Goal: Information Seeking & Learning: Learn about a topic

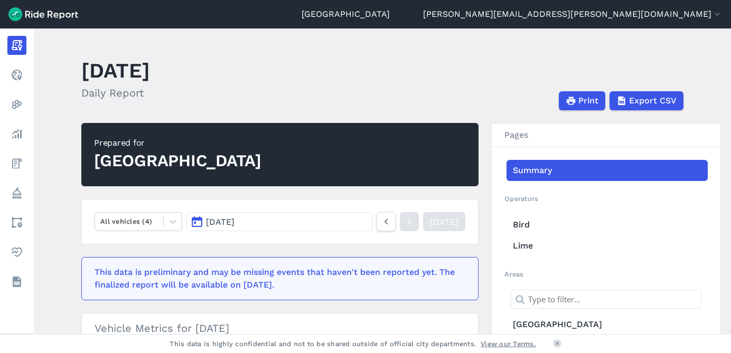
click at [228, 227] on button "[DATE]" at bounding box center [279, 221] width 186 height 19
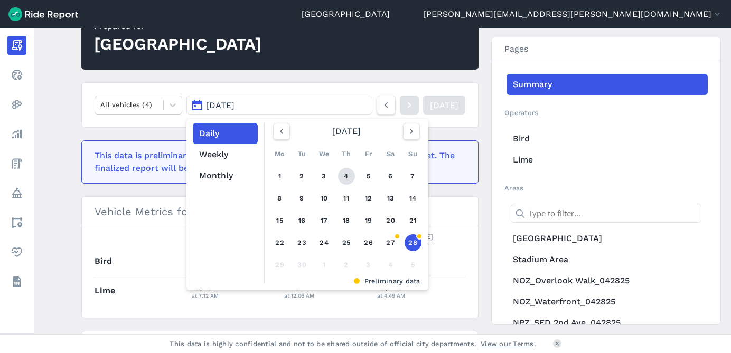
scroll to position [148, 0]
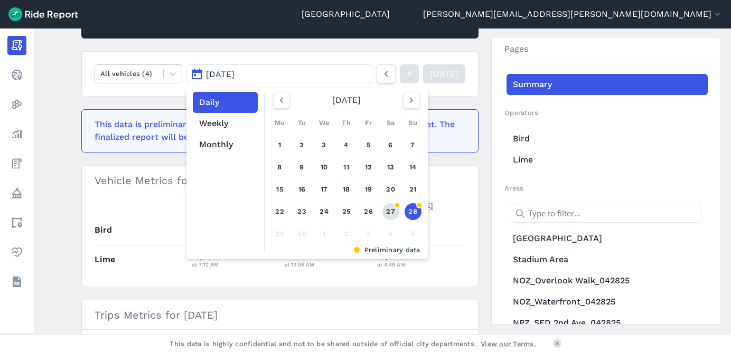
click at [392, 216] on link "27" at bounding box center [390, 211] width 17 height 17
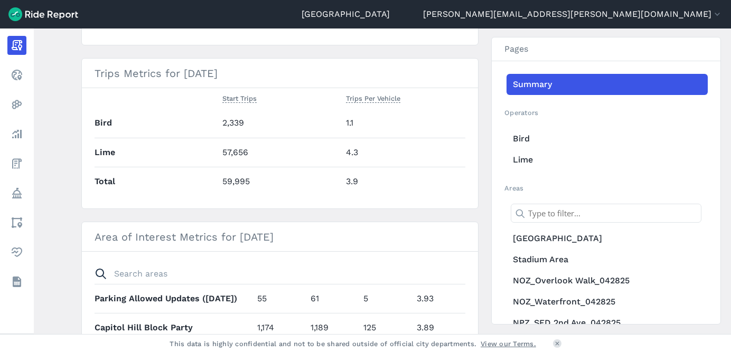
scroll to position [386, 0]
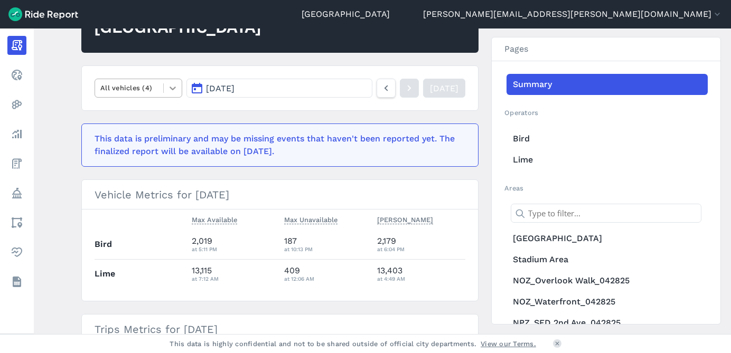
scroll to position [151, 0]
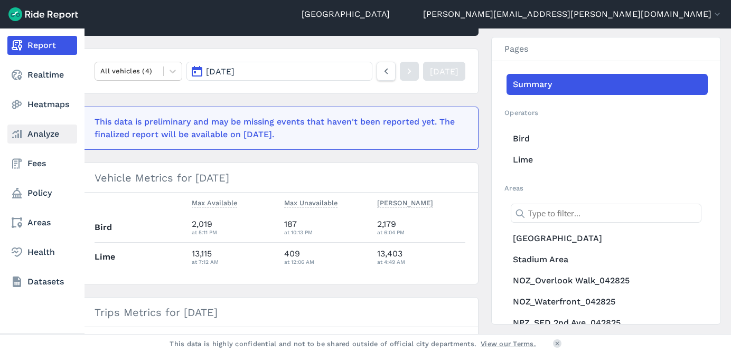
click at [20, 134] on icon at bounding box center [17, 134] width 13 height 13
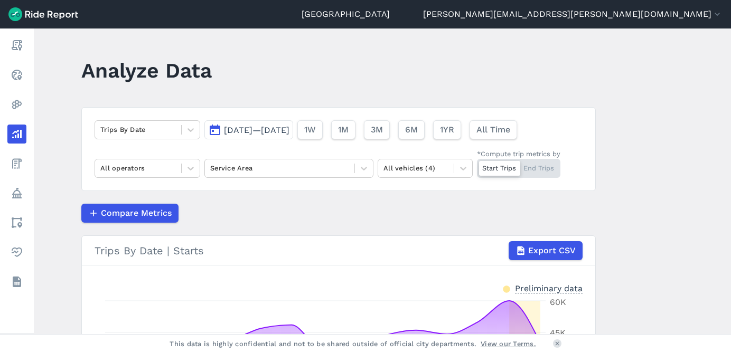
click at [250, 135] on span "Sep 14, 2025—Sep 28, 2025" at bounding box center [256, 130] width 65 height 10
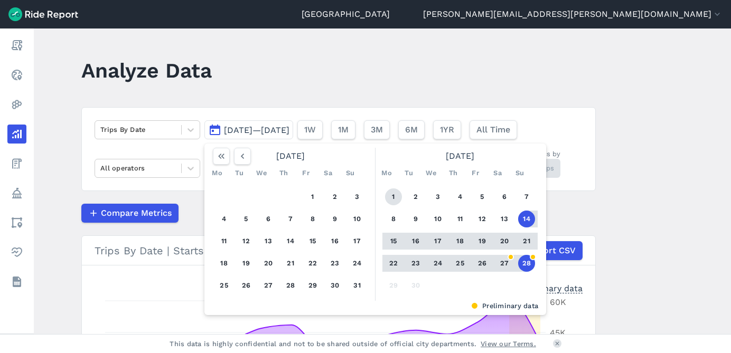
click at [391, 198] on button "1" at bounding box center [393, 197] width 17 height 17
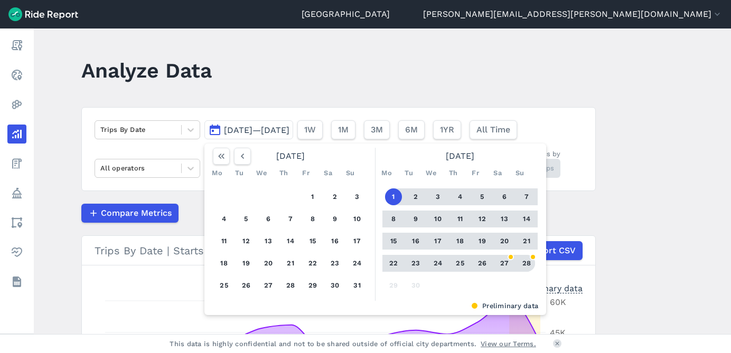
click at [530, 265] on button "28" at bounding box center [526, 263] width 17 height 17
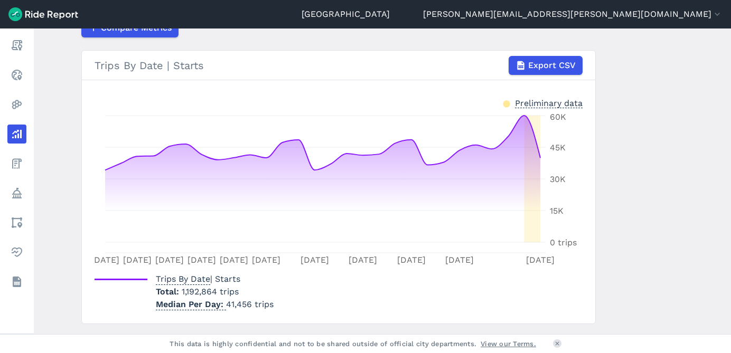
scroll to position [191, 0]
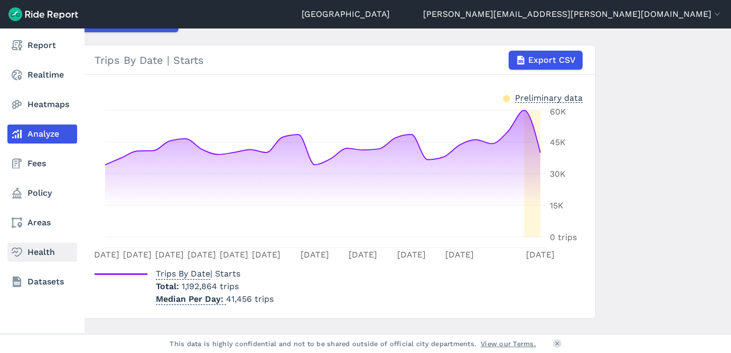
click at [16, 251] on icon at bounding box center [17, 252] width 13 height 13
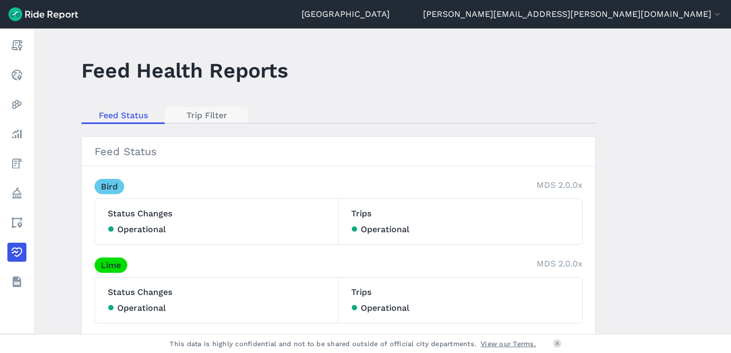
click at [200, 115] on link "Trip Filter" at bounding box center [206, 115] width 83 height 16
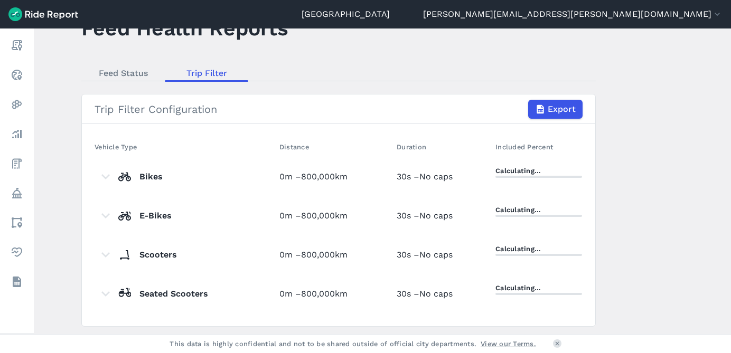
scroll to position [44, 0]
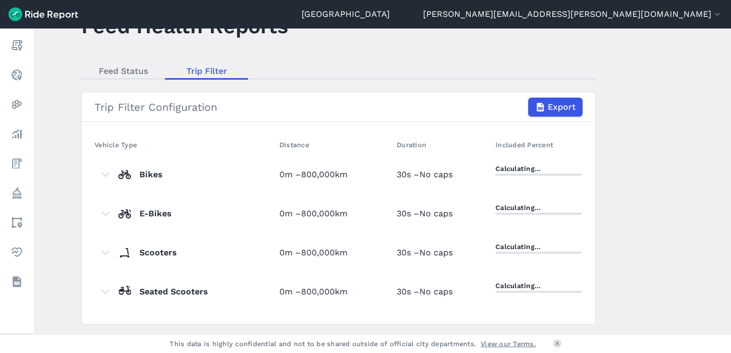
click at [301, 166] on td "0m – 800,000km" at bounding box center [333, 174] width 117 height 39
click at [294, 181] on td "0m – 800,000km" at bounding box center [333, 174] width 117 height 39
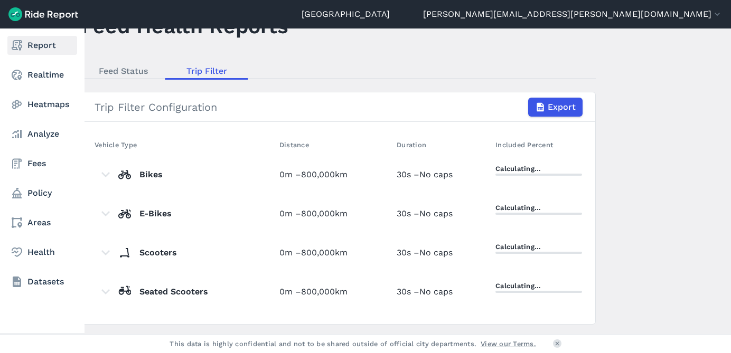
click at [12, 43] on icon at bounding box center [17, 45] width 13 height 13
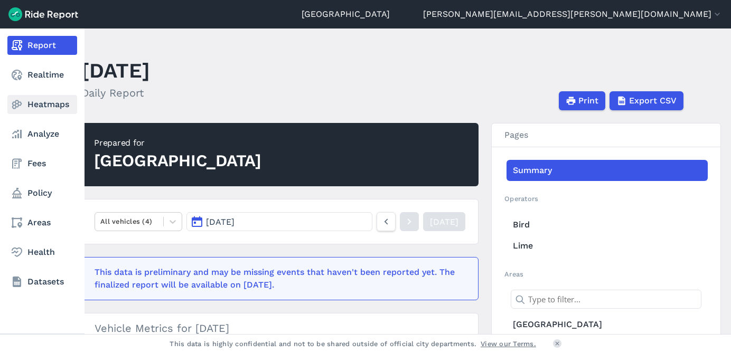
click at [43, 102] on link "Heatmaps" at bounding box center [42, 104] width 70 height 19
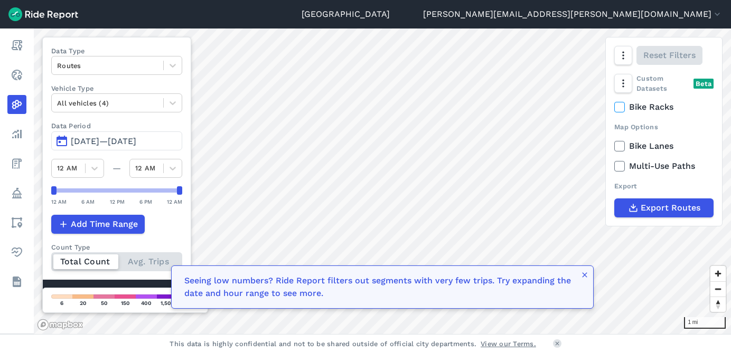
click at [134, 142] on span "Jun 29, 2025—Sep 27, 2025" at bounding box center [103, 141] width 65 height 10
click at [130, 140] on span "Jun 29, 2025—Sep 26, 2025" at bounding box center [103, 141] width 65 height 10
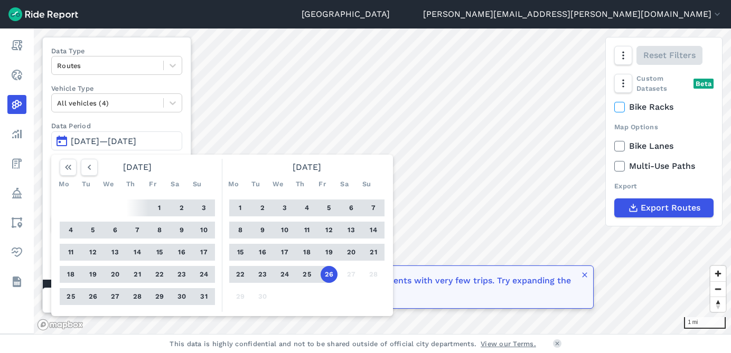
click at [351, 254] on button "20" at bounding box center [351, 252] width 17 height 17
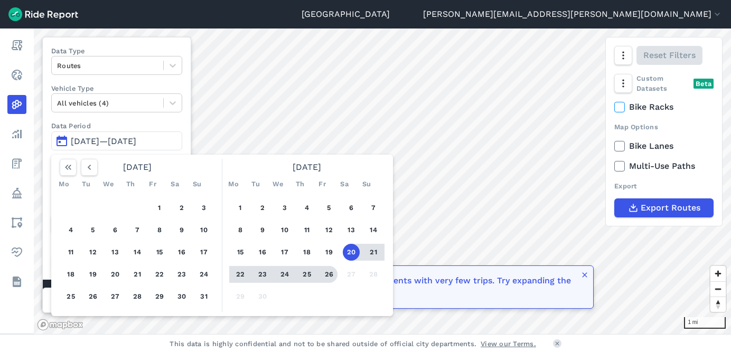
click at [326, 278] on button "26" at bounding box center [329, 274] width 17 height 17
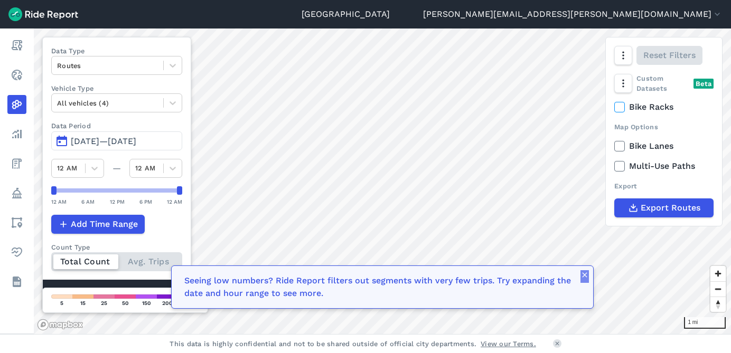
click at [588, 276] on icon "button" at bounding box center [585, 275] width 8 height 8
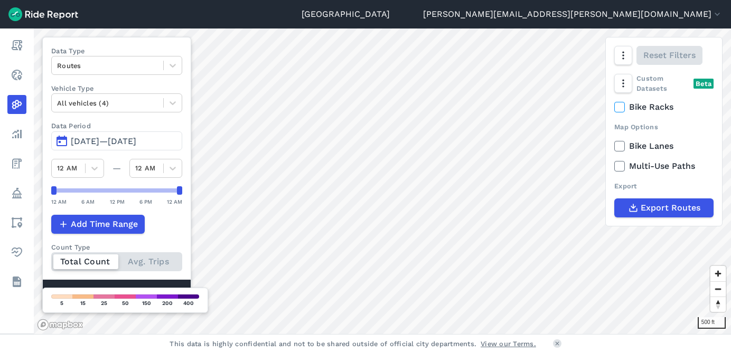
click at [373, 25] on div "Seattle kim.pearson@seattle.gov Settings Terms Sign Out Report Realtime Heatmap…" at bounding box center [365, 176] width 731 height 353
click at [342, 11] on div "Seattle kim.pearson@seattle.gov Settings Terms Sign Out Report Realtime Heatmap…" at bounding box center [365, 176] width 731 height 353
